Goal: Task Accomplishment & Management: Manage account settings

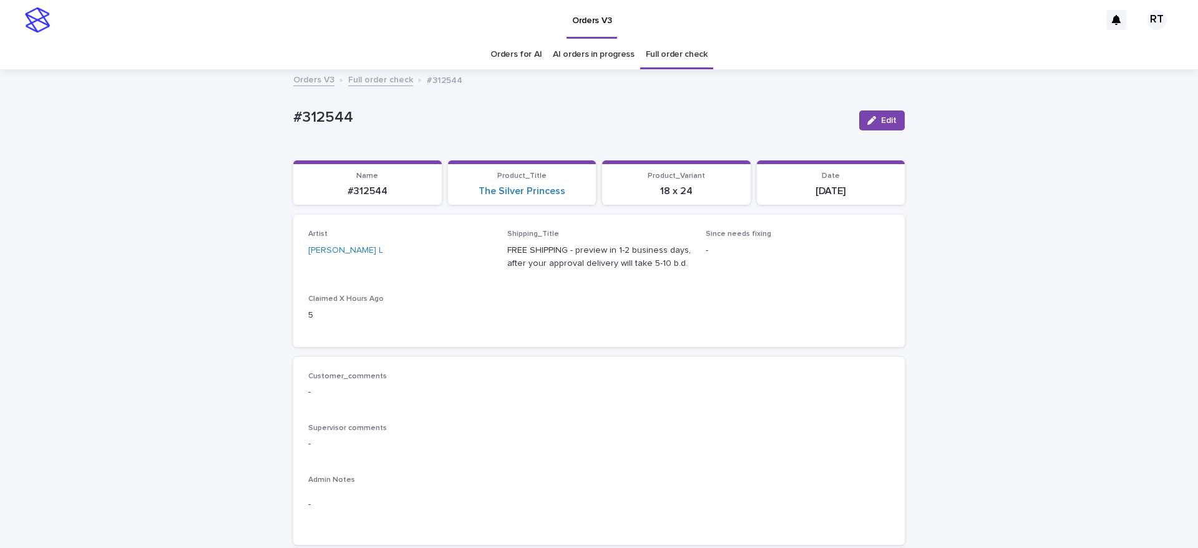
drag, startPoint x: 981, startPoint y: 266, endPoint x: 1140, endPoint y: 193, distance: 174.6
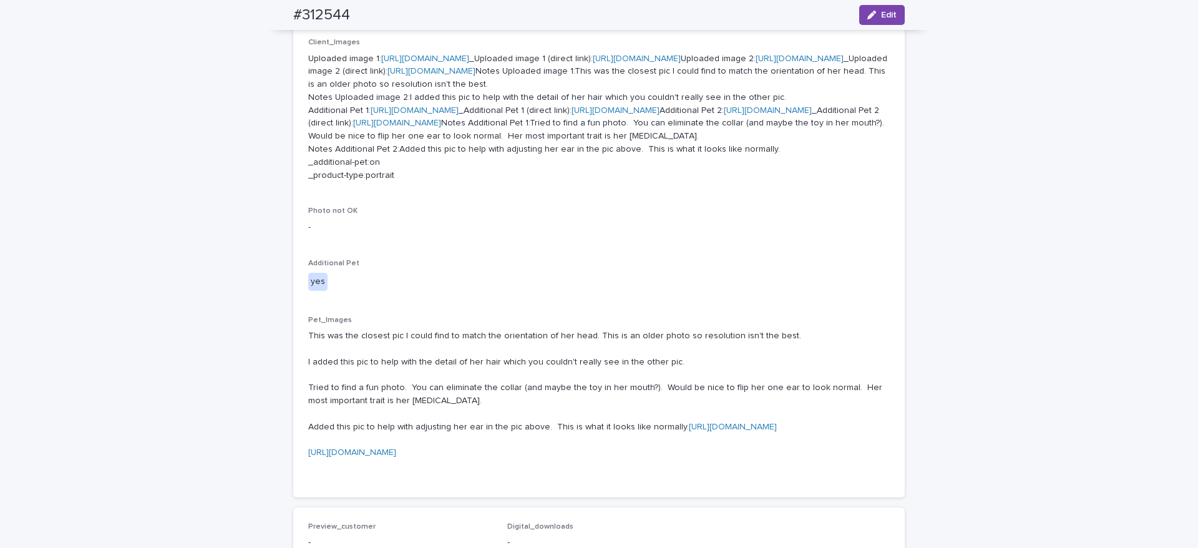
scroll to position [540, 0]
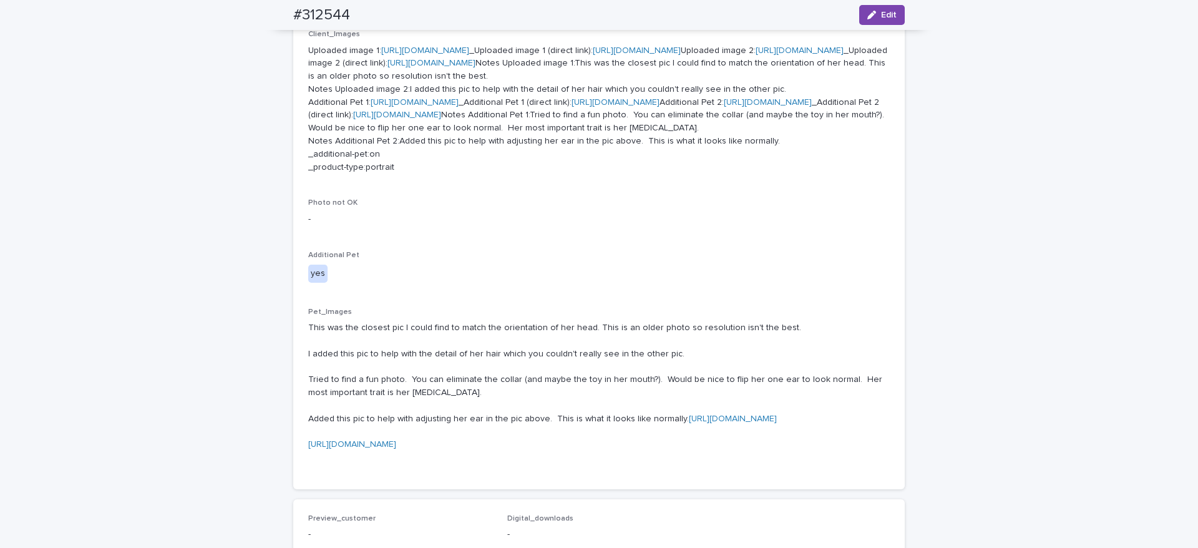
click at [377, 107] on link "[URL][DOMAIN_NAME]" at bounding box center [415, 102] width 88 height 9
drag, startPoint x: 268, startPoint y: 9, endPoint x: 431, endPoint y: 18, distance: 163.2
click at [388, 13] on div "#312544 Edit" at bounding box center [599, 15] width 672 height 30
copy h2 "#312544"
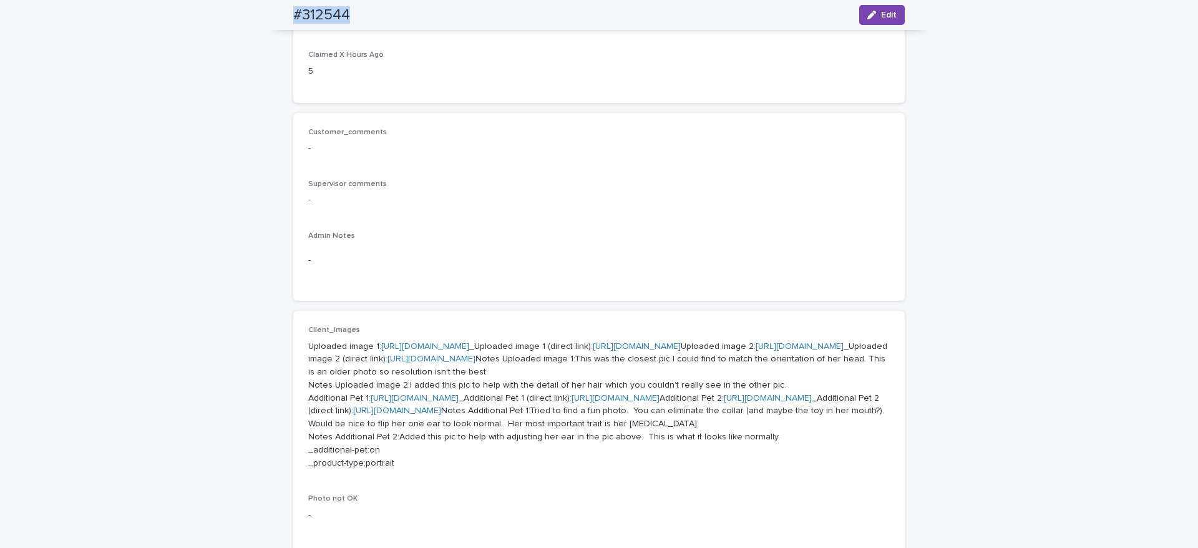
scroll to position [0, 0]
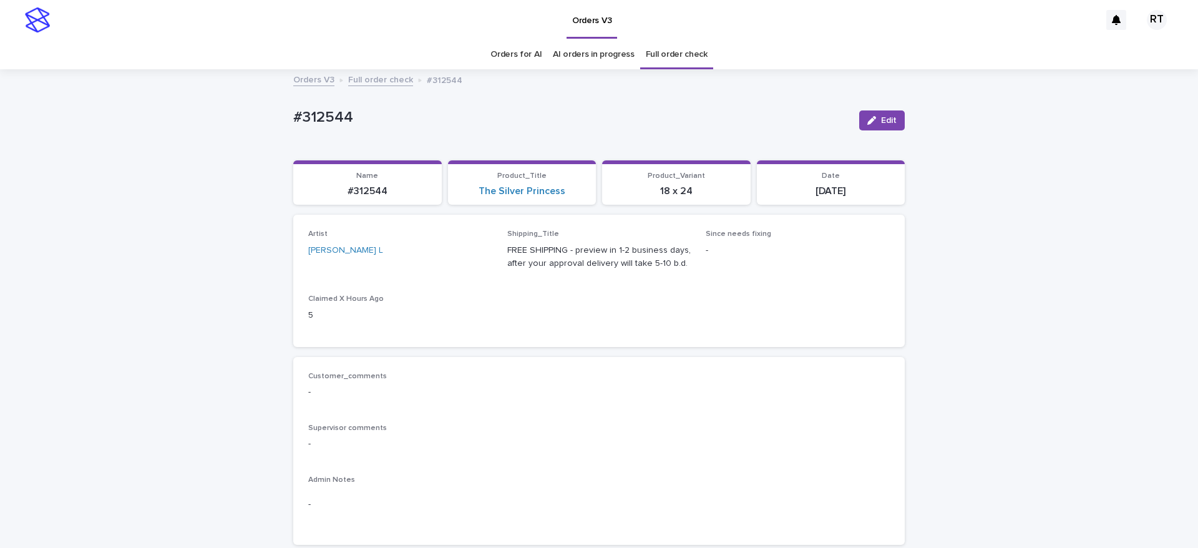
drag, startPoint x: 879, startPoint y: 119, endPoint x: 1127, endPoint y: 151, distance: 249.9
click at [881, 119] on span "Edit" at bounding box center [889, 120] width 16 height 9
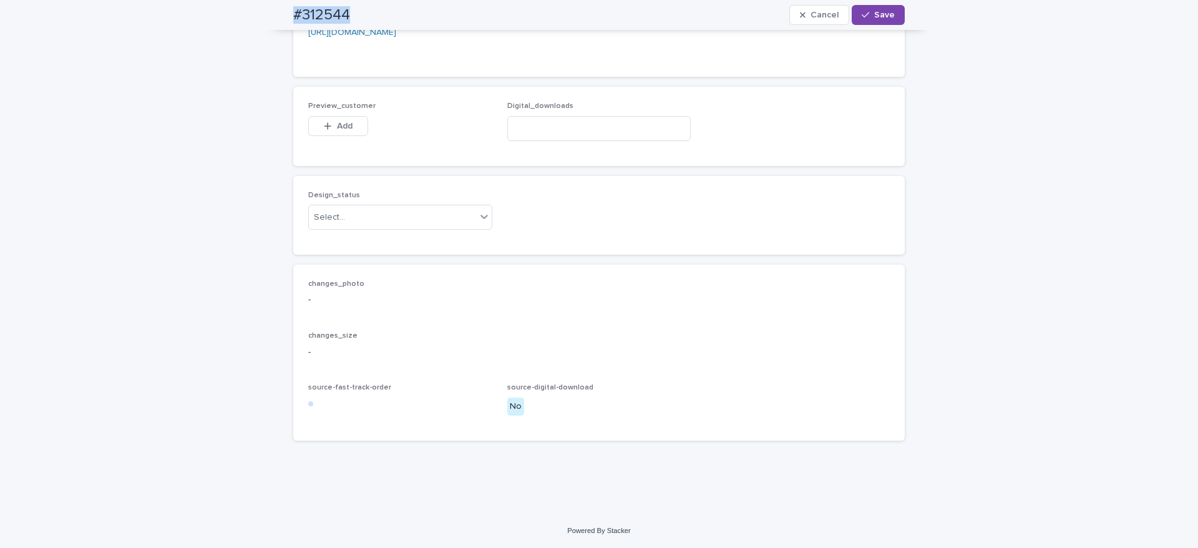
scroll to position [1195, 0]
drag, startPoint x: 340, startPoint y: 167, endPoint x: 382, endPoint y: 200, distance: 53.8
click at [340, 130] on span "Add" at bounding box center [345, 126] width 16 height 9
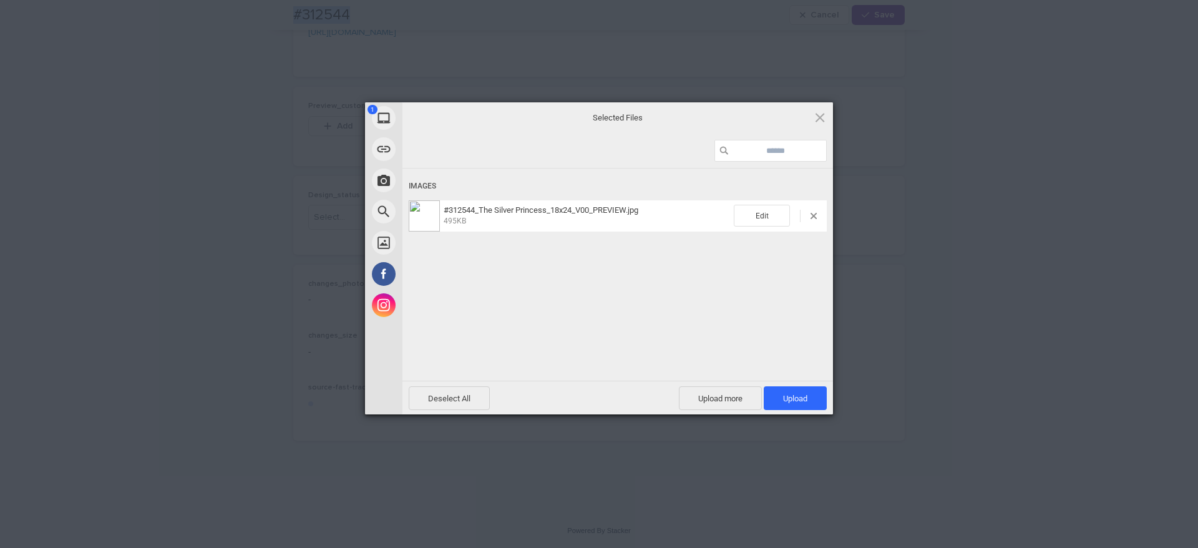
drag, startPoint x: 787, startPoint y: 394, endPoint x: 742, endPoint y: 340, distance: 70.0
click at [788, 394] on span "Upload 1" at bounding box center [795, 398] width 24 height 9
drag, startPoint x: 711, startPoint y: 319, endPoint x: 697, endPoint y: 323, distance: 14.2
click at [711, 318] on div "Uploading #312544_The Silver Princess_18x24_V00_PREVIEW.jpg 0.00B / 495KB" at bounding box center [618, 294] width 431 height 250
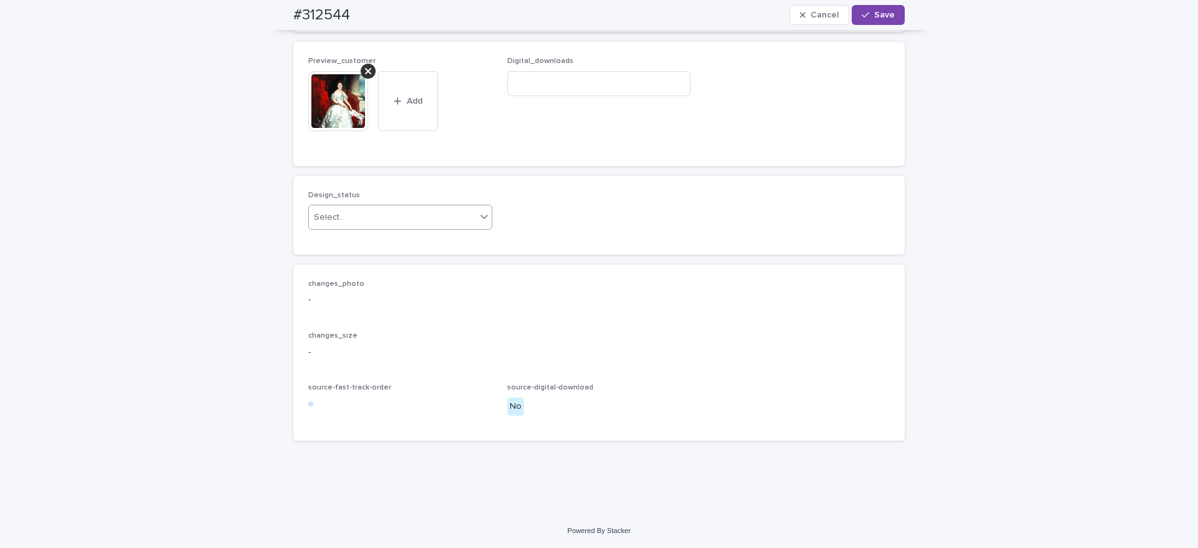
click at [331, 224] on div "Select..." at bounding box center [329, 217] width 31 height 13
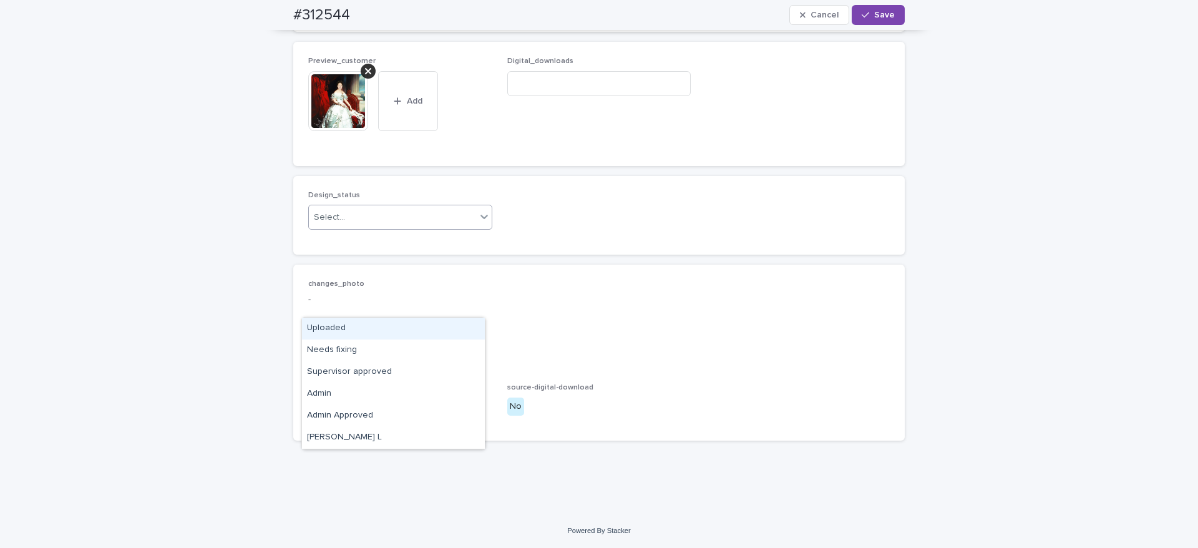
drag, startPoint x: 336, startPoint y: 324, endPoint x: 342, endPoint y: 318, distance: 8.8
click at [336, 324] on div "Uploaded" at bounding box center [393, 329] width 183 height 22
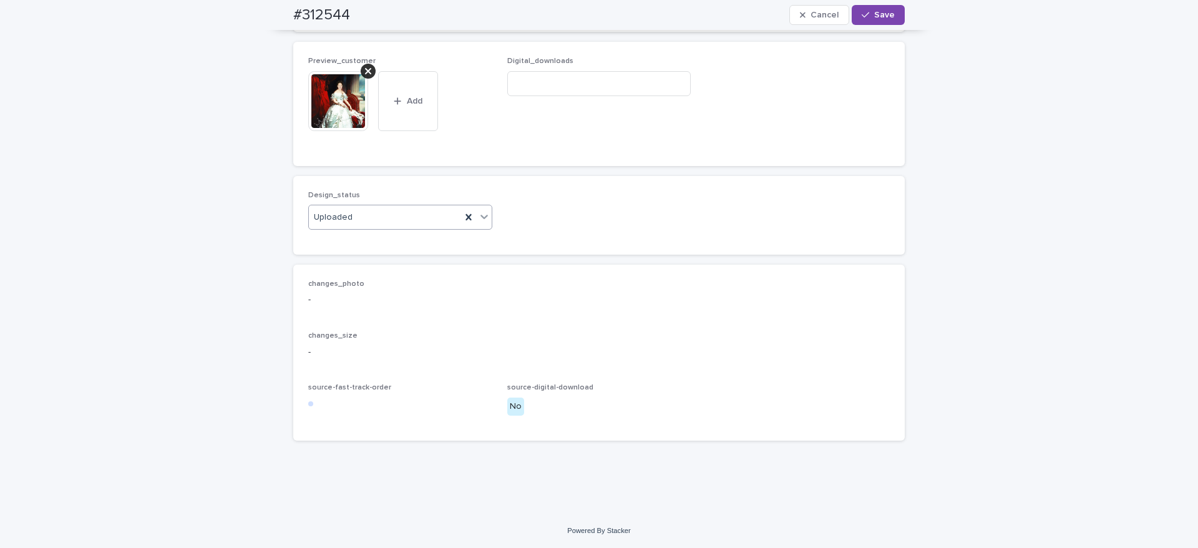
click at [326, 131] on img at bounding box center [338, 101] width 60 height 60
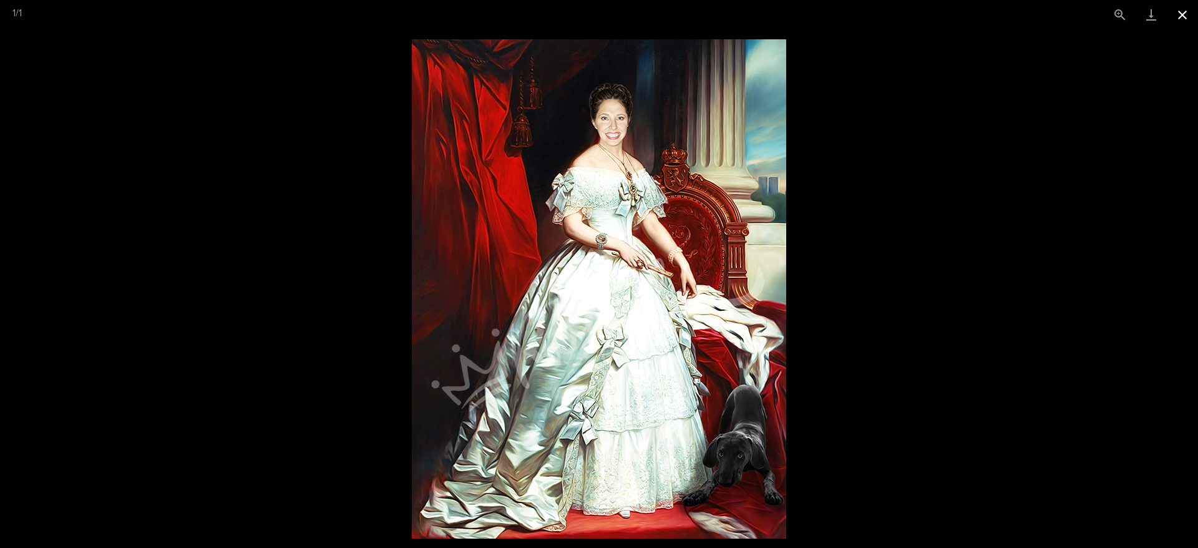
click at [1186, 19] on button "Close gallery" at bounding box center [1182, 14] width 31 height 29
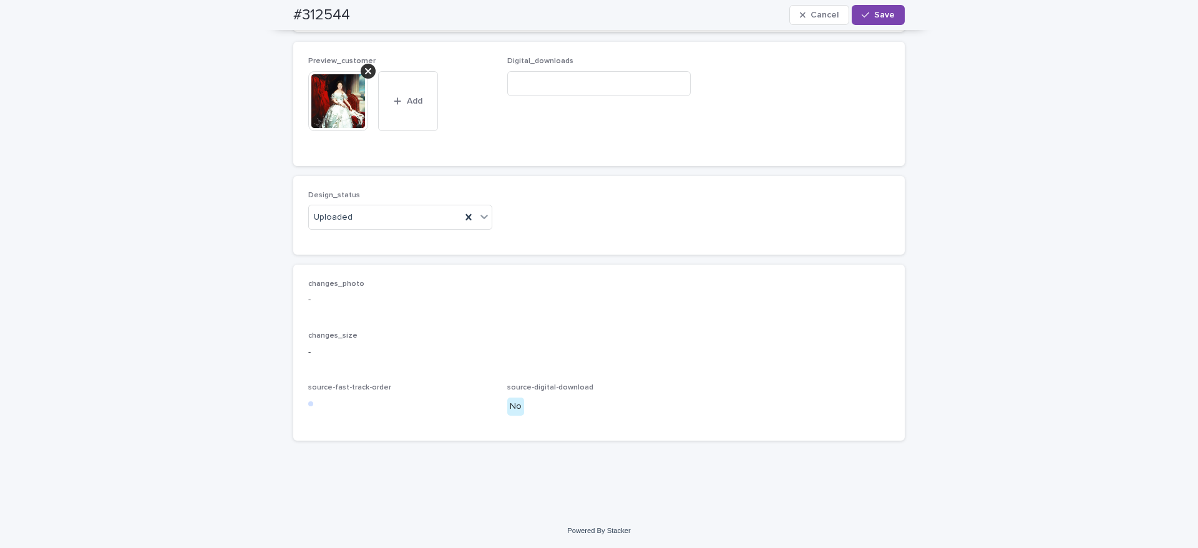
drag, startPoint x: 869, startPoint y: 12, endPoint x: 892, endPoint y: 26, distance: 27.2
click at [874, 13] on span "Save" at bounding box center [884, 15] width 21 height 9
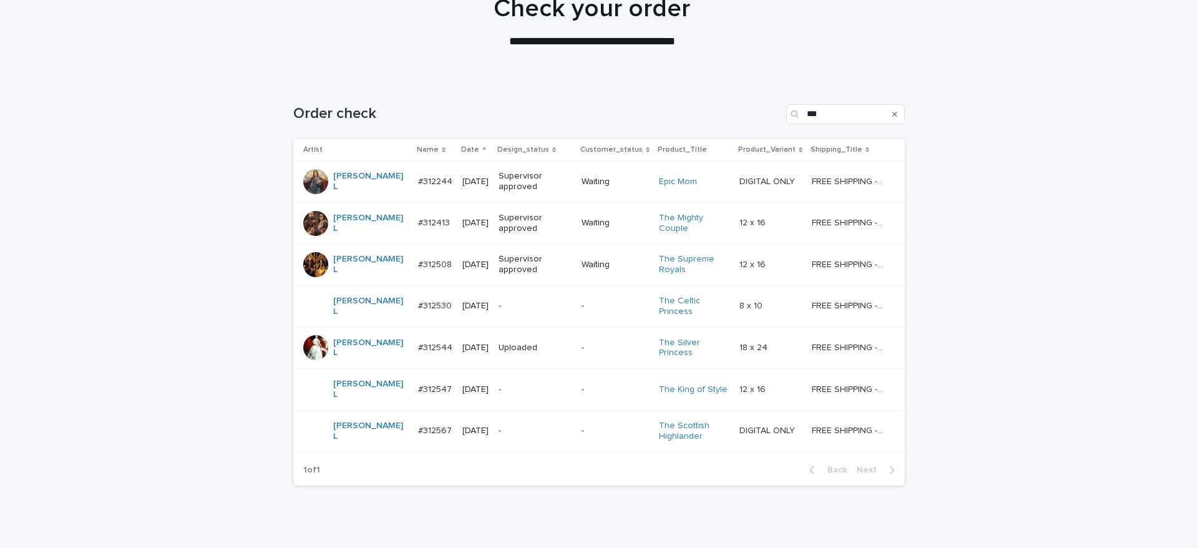
scroll to position [144, 0]
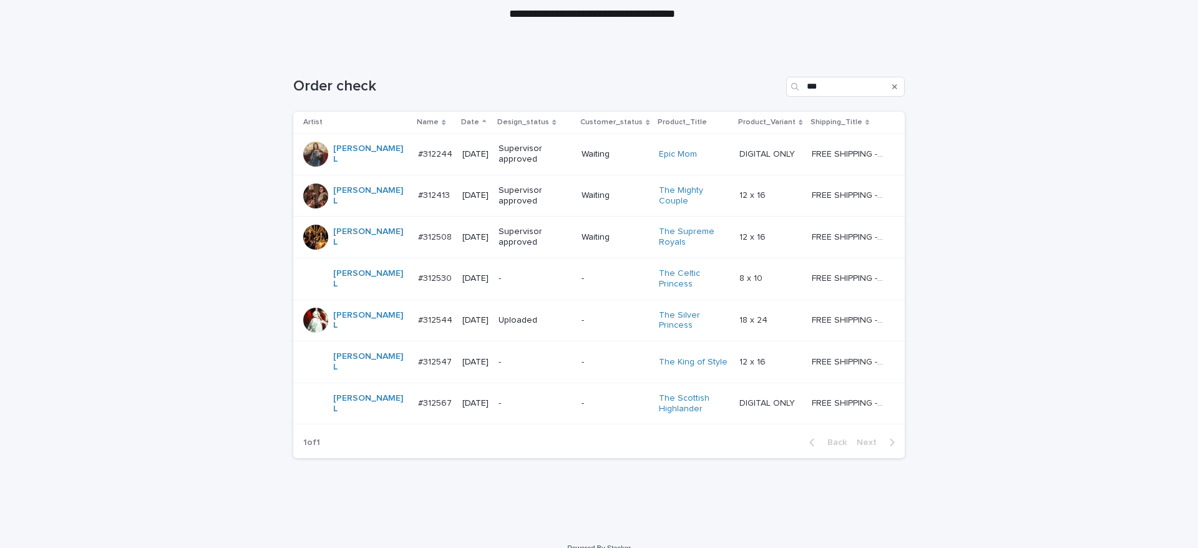
click at [499, 357] on p "-" at bounding box center [535, 362] width 73 height 11
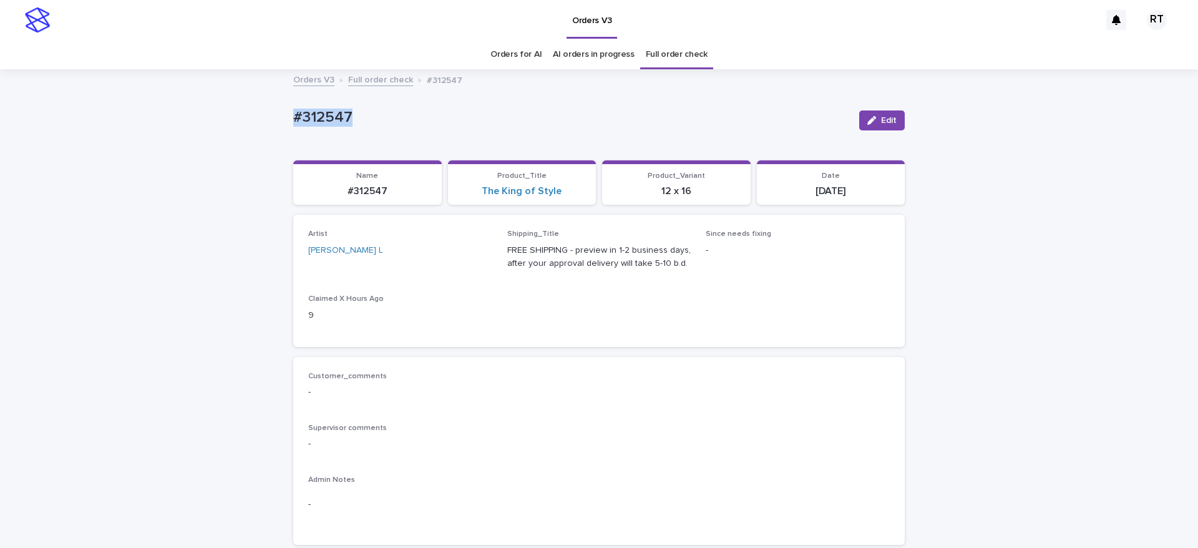
drag, startPoint x: 263, startPoint y: 103, endPoint x: 453, endPoint y: 98, distance: 189.8
copy p "#312547"
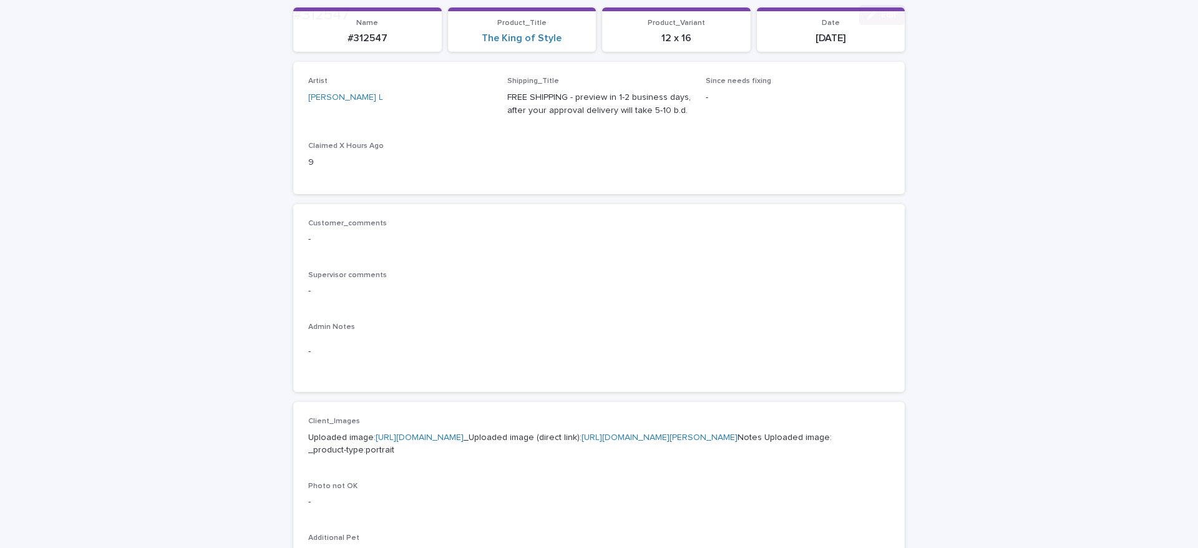
scroll to position [161, 0]
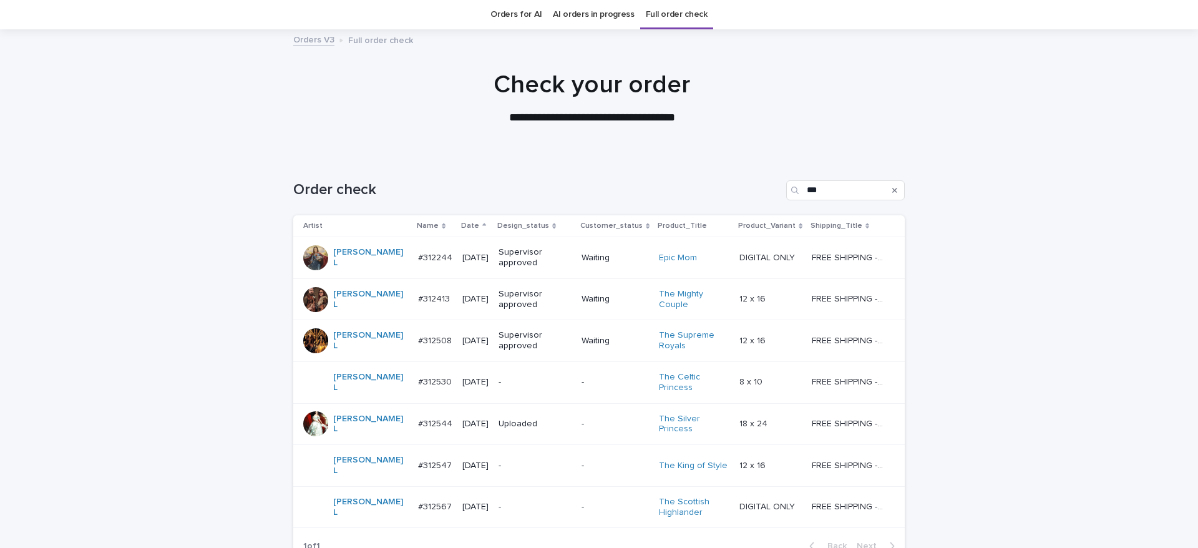
scroll to position [144, 0]
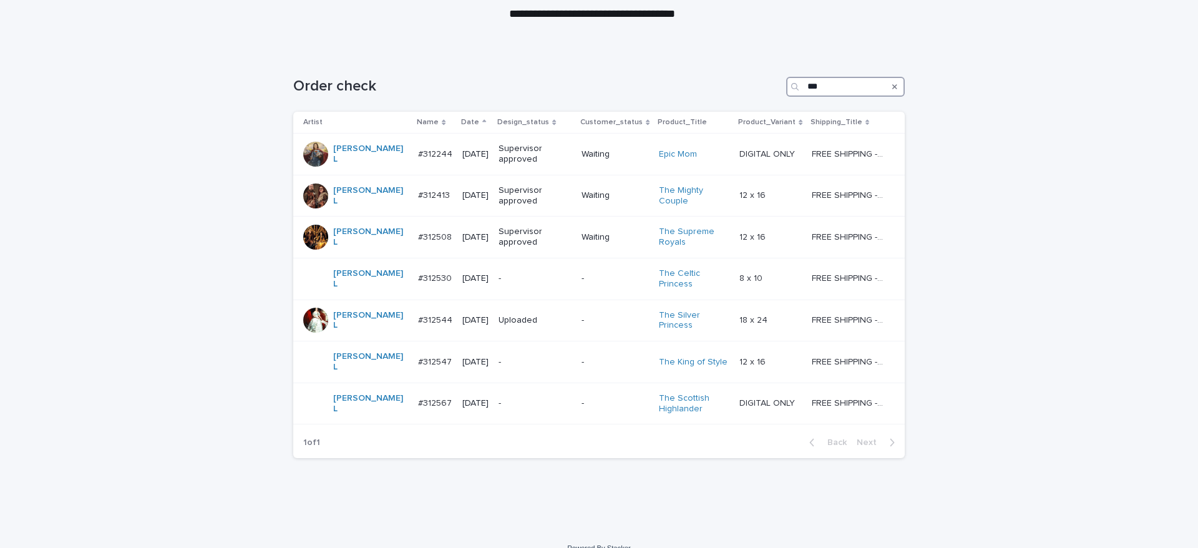
drag, startPoint x: 819, startPoint y: 83, endPoint x: 745, endPoint y: 84, distance: 74.3
click at [767, 83] on div "Order check ***" at bounding box center [599, 87] width 612 height 20
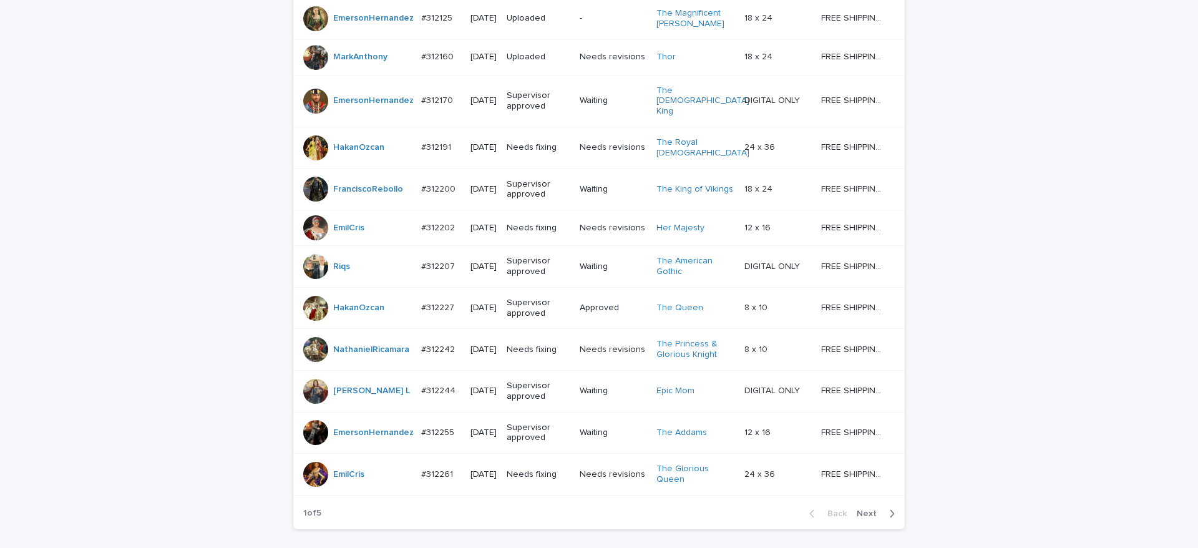
scroll to position [1118, 0]
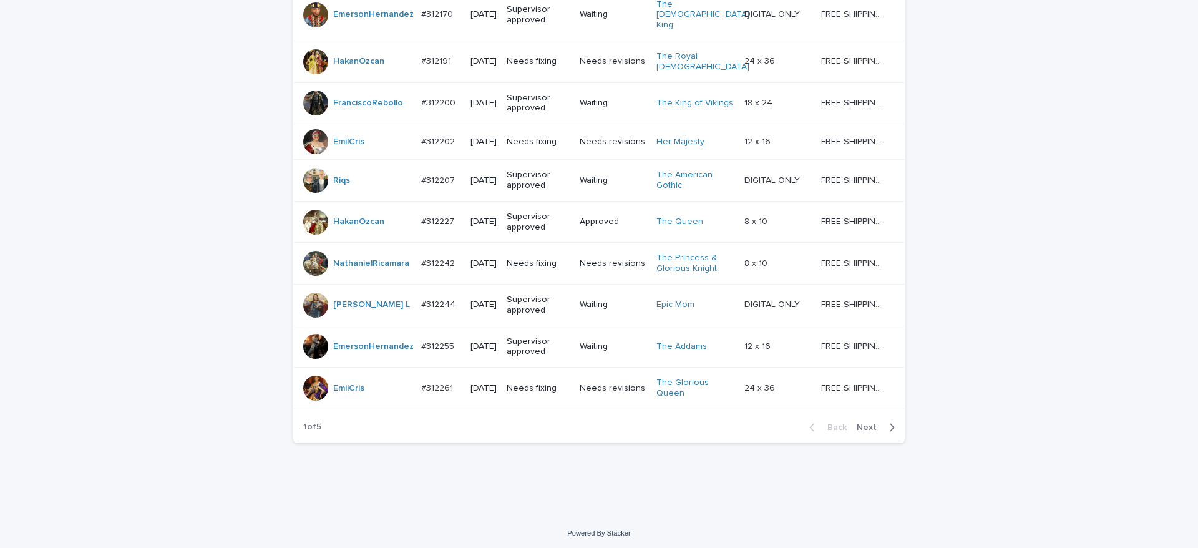
click at [864, 426] on span "Next" at bounding box center [870, 427] width 27 height 9
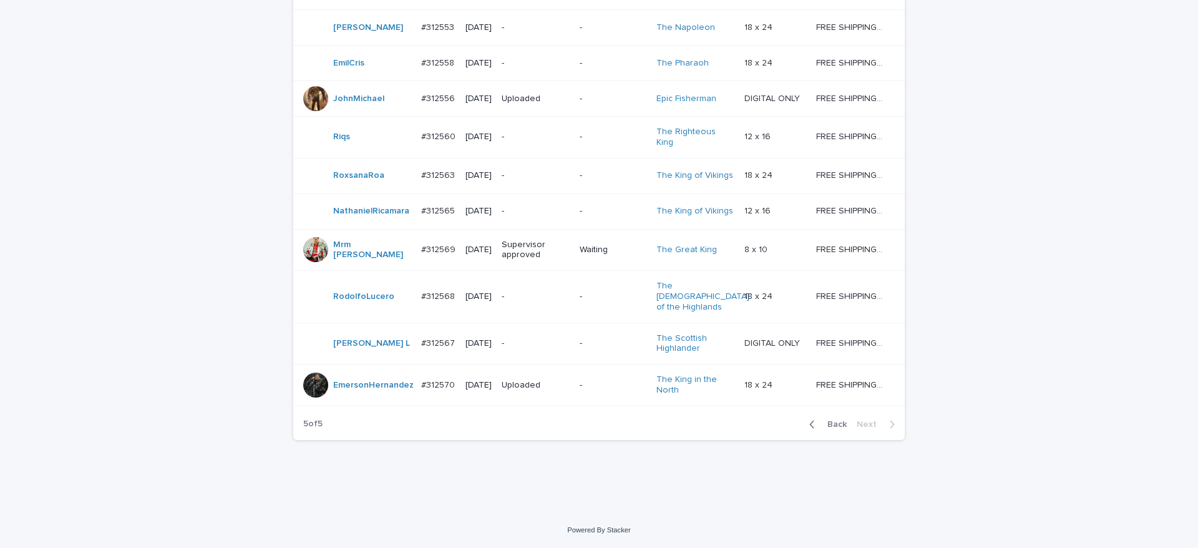
scroll to position [743, 0]
drag, startPoint x: 825, startPoint y: 423, endPoint x: 1148, endPoint y: 441, distance: 323.9
click at [825, 424] on span "Back" at bounding box center [833, 424] width 27 height 9
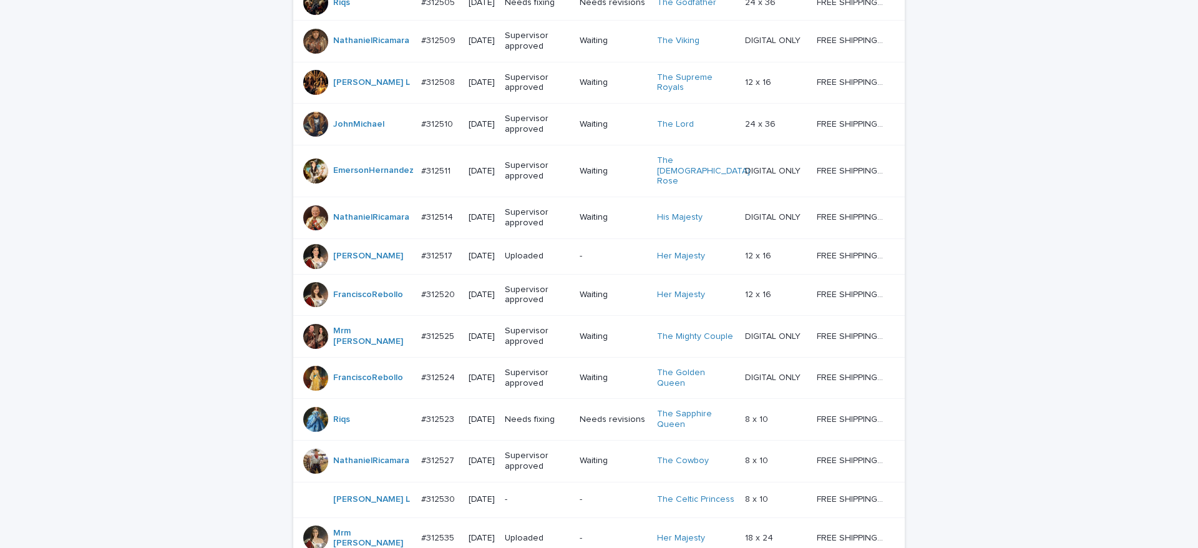
scroll to position [1118, 0]
